Goal: Task Accomplishment & Management: Use online tool/utility

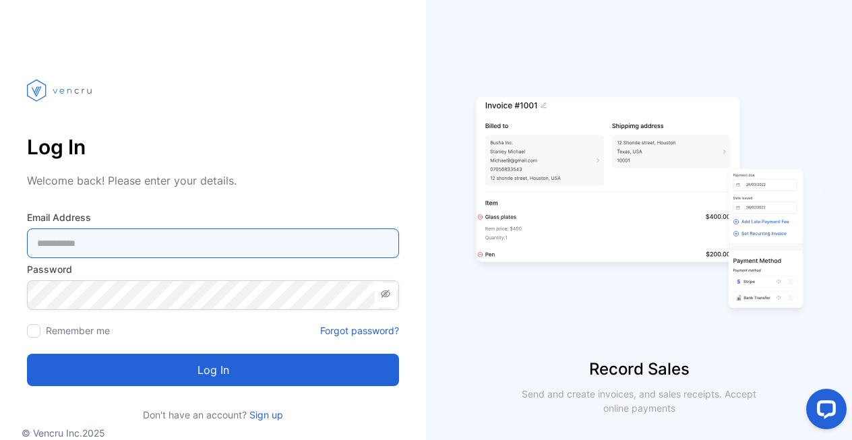
type Address-inputemail "**********"
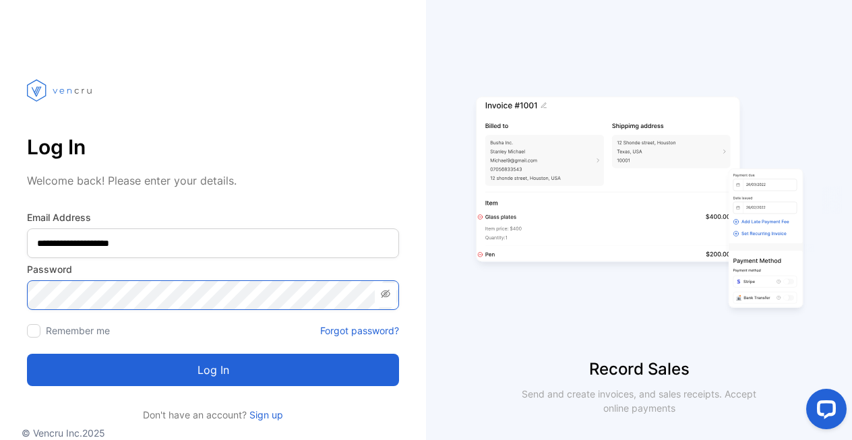
click at [213, 370] on button "Log in" at bounding box center [213, 370] width 372 height 32
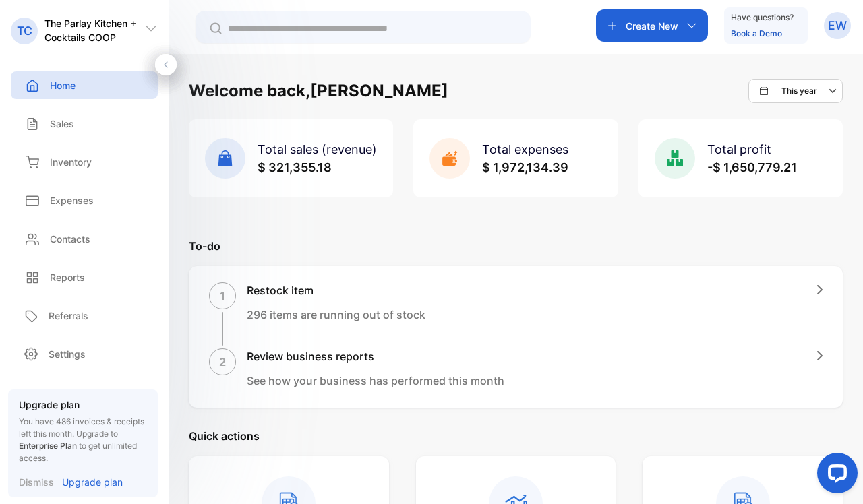
click at [83, 139] on div "Sales Sales" at bounding box center [84, 124] width 147 height 38
click at [80, 133] on div "Sales" at bounding box center [84, 124] width 147 height 28
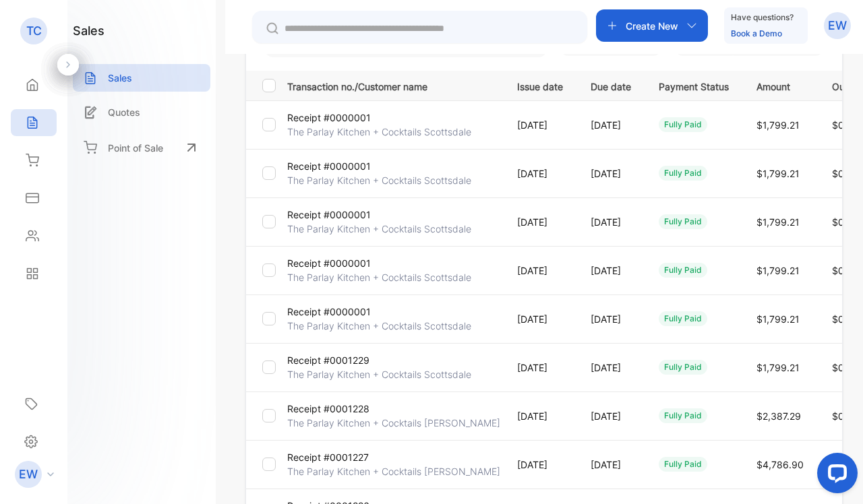
scroll to position [179, 0]
click at [270, 275] on div at bounding box center [268, 269] width 13 height 13
click at [268, 259] on td at bounding box center [264, 269] width 36 height 49
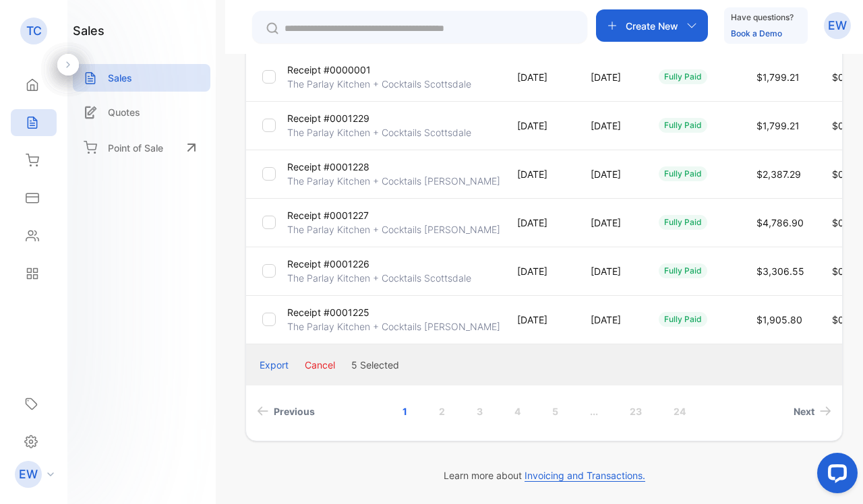
scroll to position [421, 0]
click at [312, 368] on button "Cancel" at bounding box center [320, 365] width 30 height 14
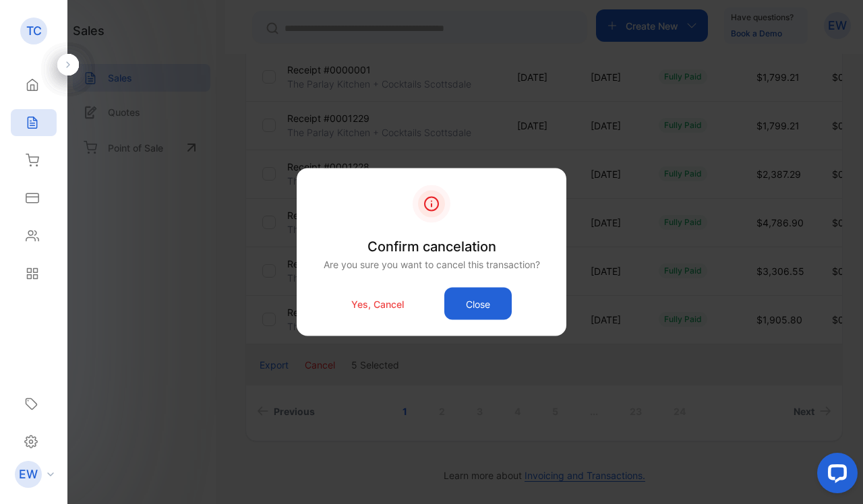
click at [414, 309] on div "Yes, Cancel Close" at bounding box center [431, 304] width 229 height 32
click at [394, 303] on p "Yes, Cancel" at bounding box center [377, 304] width 53 height 14
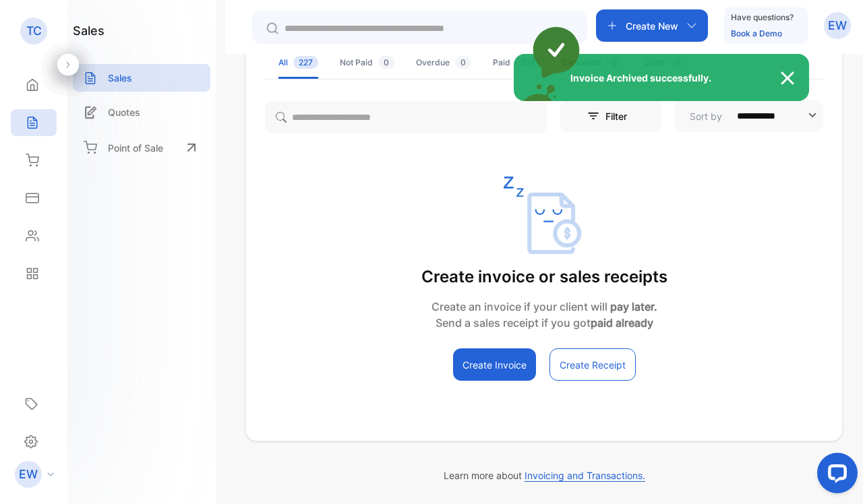
scroll to position [102, 0]
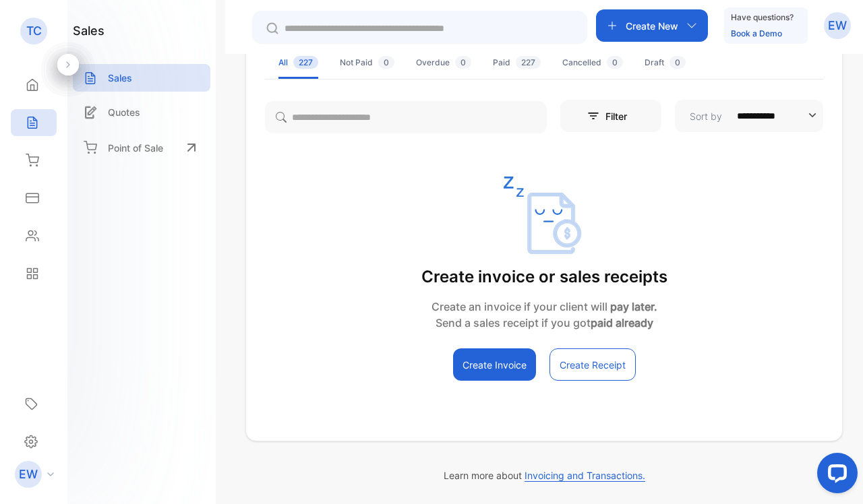
click at [490, 72] on ul "All 227 Not Paid 0 Overdue 0 Paid 227 Cancelled 0 Draft 0" at bounding box center [544, 63] width 558 height 33
click at [502, 63] on div "Paid 227" at bounding box center [517, 63] width 48 height 12
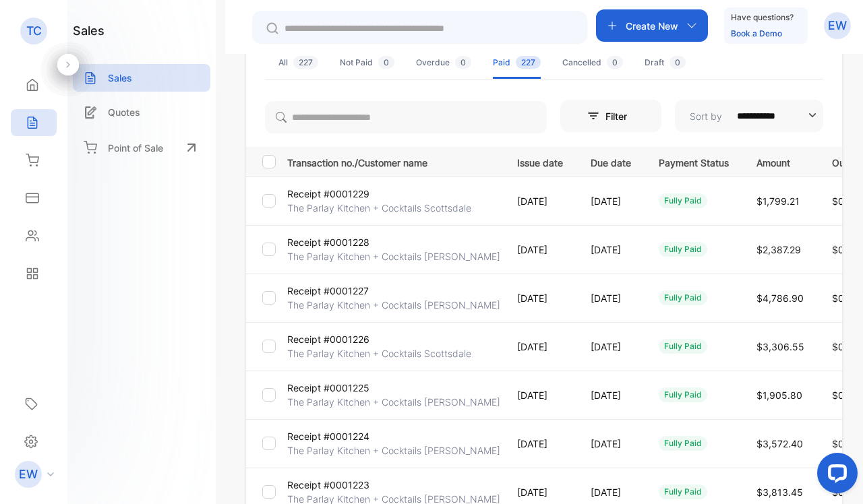
click at [392, 206] on p "The Parlay Kitchen + Cocktails Scottsdale" at bounding box center [379, 208] width 184 height 14
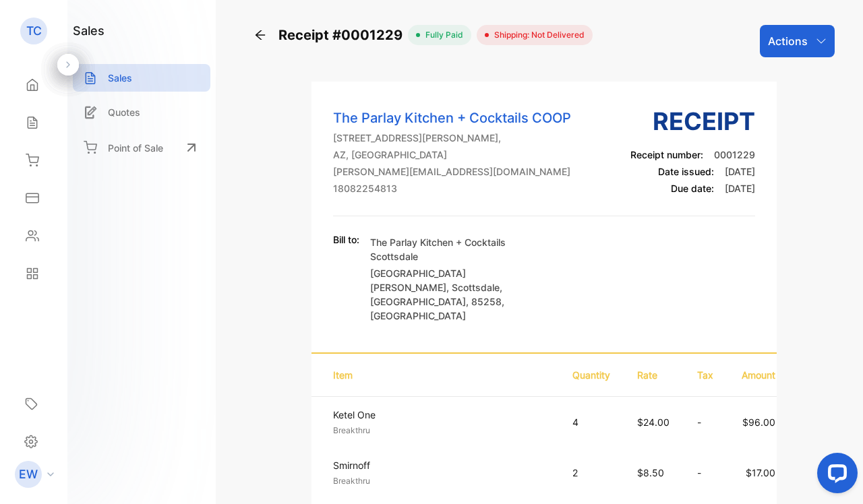
click at [768, 41] on p "Actions" at bounding box center [788, 41] width 40 height 16
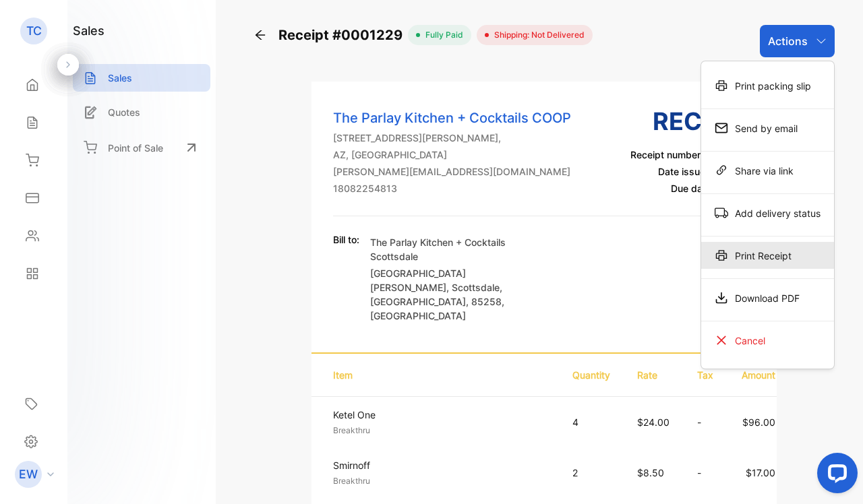
click at [738, 250] on div "Print Receipt" at bounding box center [767, 255] width 133 height 27
